Goal: Task Accomplishment & Management: Use online tool/utility

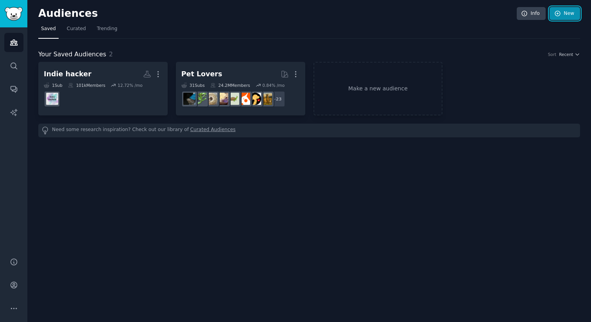
click at [565, 7] on link "New" at bounding box center [565, 13] width 31 height 13
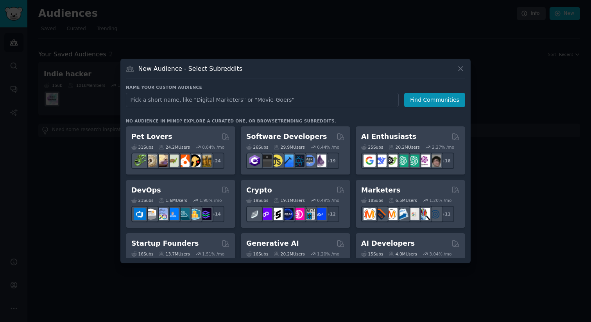
click at [466, 65] on div "New Audience - Select Subreddits Name your custom audience Audience Name Find C…" at bounding box center [295, 161] width 350 height 205
click at [464, 67] on icon at bounding box center [461, 69] width 8 height 8
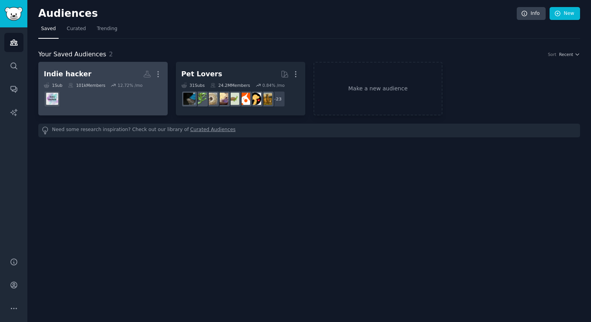
click at [149, 92] on dd "r/indiehackers" at bounding box center [103, 99] width 119 height 22
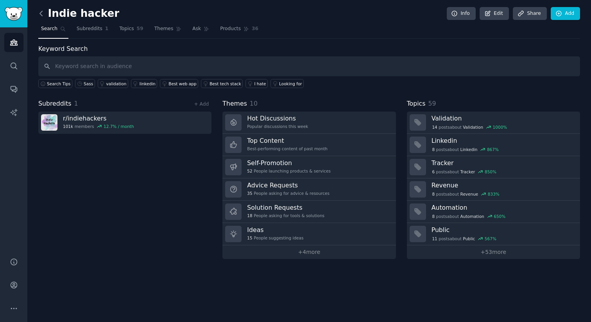
click at [42, 16] on icon at bounding box center [41, 13] width 2 height 5
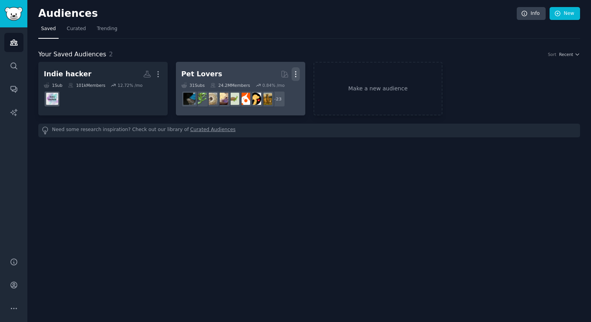
click at [297, 72] on icon "button" at bounding box center [296, 74] width 8 height 8
click at [273, 91] on p "Delete" at bounding box center [275, 90] width 18 height 8
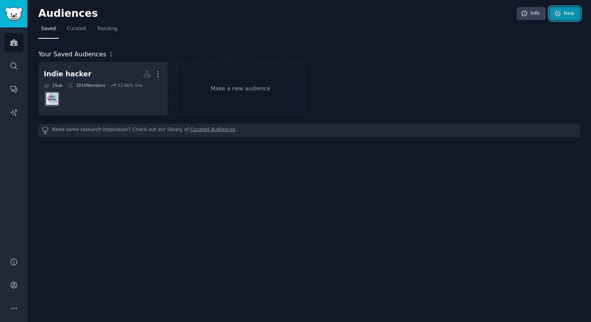
click at [563, 13] on link "New" at bounding box center [565, 13] width 31 height 13
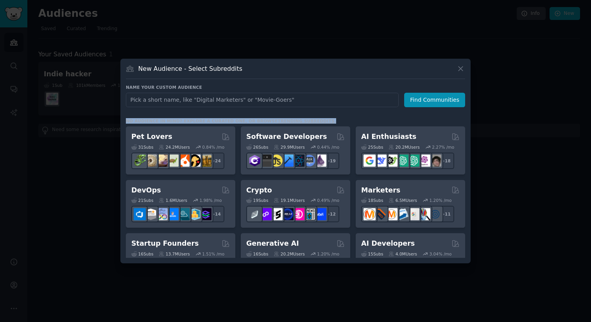
drag, startPoint x: 124, startPoint y: 120, endPoint x: 327, endPoint y: 120, distance: 202.2
click at [327, 120] on div "New Audience - Select Subreddits Name your custom audience Audience Name Find C…" at bounding box center [295, 161] width 350 height 205
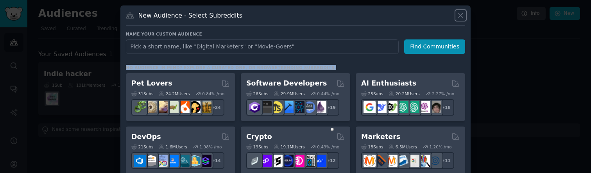
click at [457, 14] on icon at bounding box center [461, 15] width 8 height 8
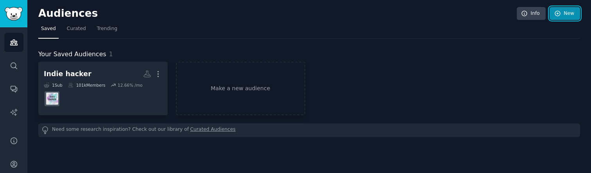
click at [556, 15] on icon at bounding box center [557, 13] width 5 height 5
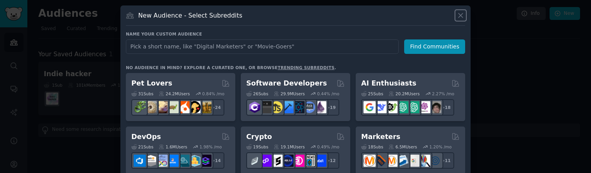
click at [459, 15] on icon at bounding box center [461, 15] width 4 height 4
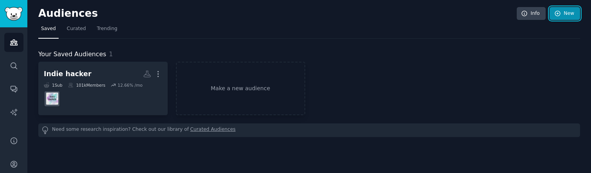
click at [569, 16] on link "New" at bounding box center [565, 13] width 31 height 13
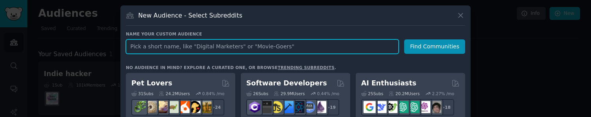
click at [175, 46] on input "text" at bounding box center [262, 47] width 273 height 14
type input "gpt"
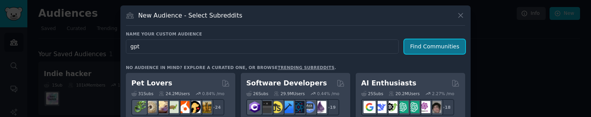
click at [422, 46] on button "Find Communities" at bounding box center [434, 47] width 61 height 14
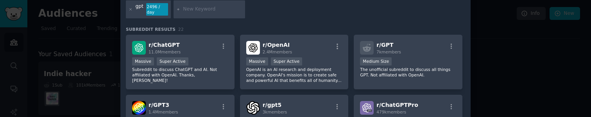
scroll to position [37, 0]
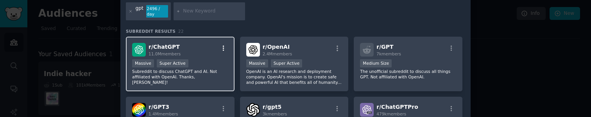
click at [223, 49] on icon "button" at bounding box center [223, 48] width 7 height 7
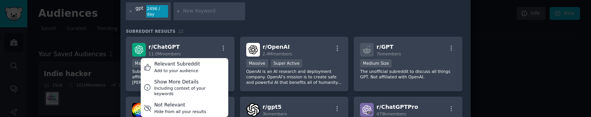
click at [269, 28] on div "Search keywords gpt 2496 / day Subreddit Results 22 r/ ChatGPT 11.0M members Re…" at bounding box center [296, 91] width 340 height 194
